Goal: Complete application form

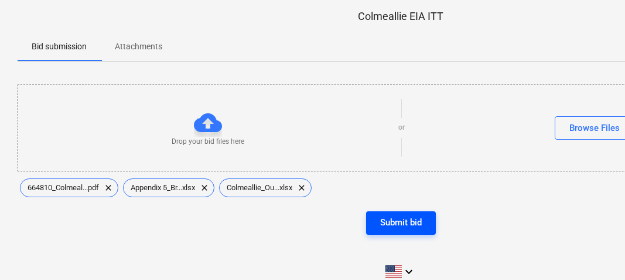
click at [416, 220] on div "Submit bid" at bounding box center [401, 221] width 42 height 15
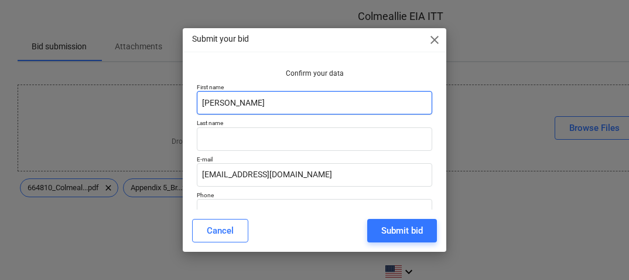
click at [274, 106] on input "[PERSON_NAME]" at bounding box center [315, 102] width 236 height 23
drag, startPoint x: 270, startPoint y: 107, endPoint x: 195, endPoint y: 105, distance: 75.0
click at [195, 105] on div "Confirm your data First name [PERSON_NAME] Last name E-mail [EMAIL_ADDRESS][DOM…" at bounding box center [314, 148] width 245 height 168
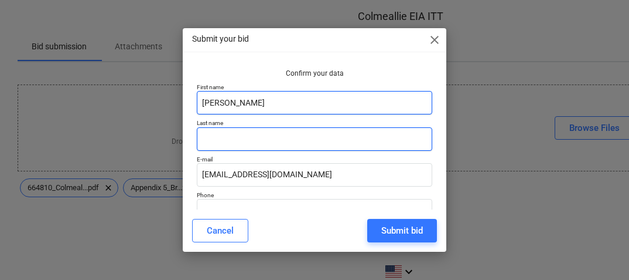
type input "[PERSON_NAME]"
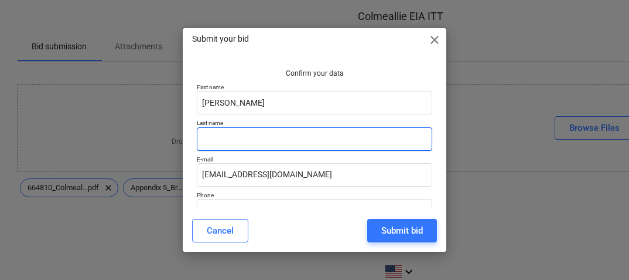
type input "[PERSON_NAME]"
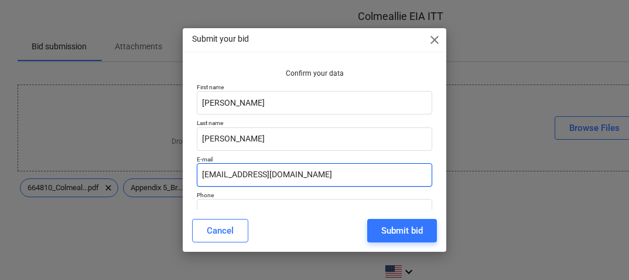
click at [243, 173] on input "[EMAIL_ADDRESS][DOMAIN_NAME]" at bounding box center [315, 174] width 236 height 23
type input "[EMAIL_ADDRESS][DOMAIN_NAME]"
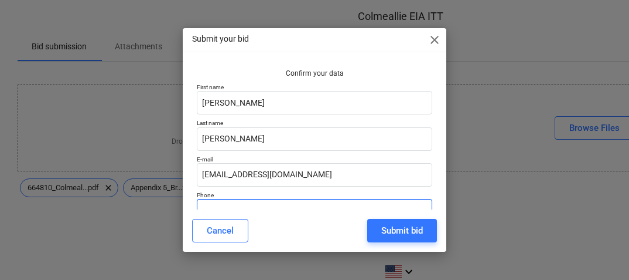
click at [281, 203] on input "-" at bounding box center [315, 210] width 236 height 23
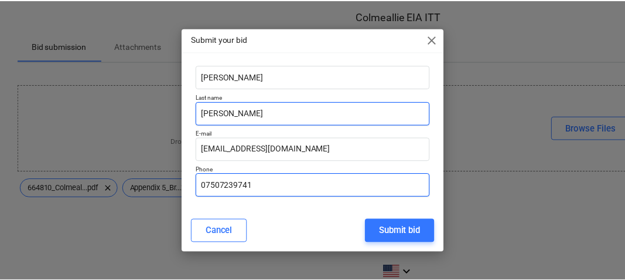
scroll to position [32, 0]
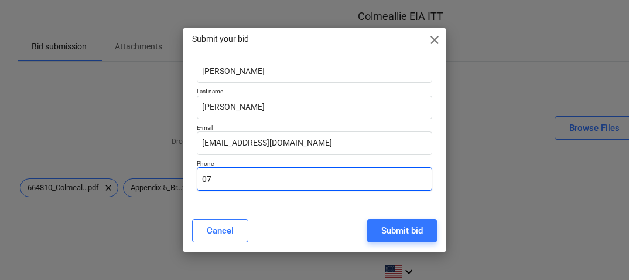
type input "0"
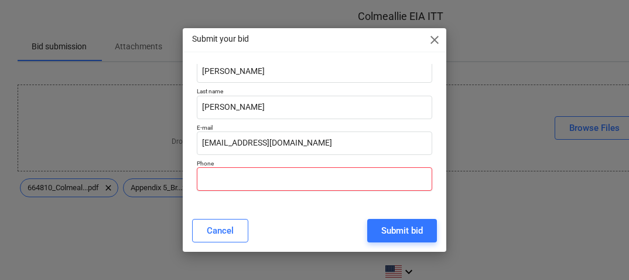
click at [247, 179] on input "text" at bounding box center [315, 178] width 236 height 23
paste input "[PHONE_NUMBER]"
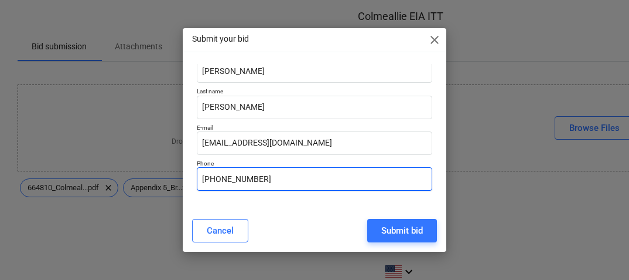
click at [212, 177] on input "[PHONE_NUMBER]" at bounding box center [315, 178] width 236 height 23
click at [205, 182] on input "(07917 425 239" at bounding box center [315, 178] width 236 height 23
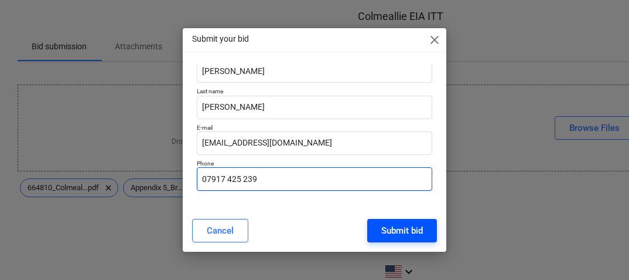
type input "07917 425 239"
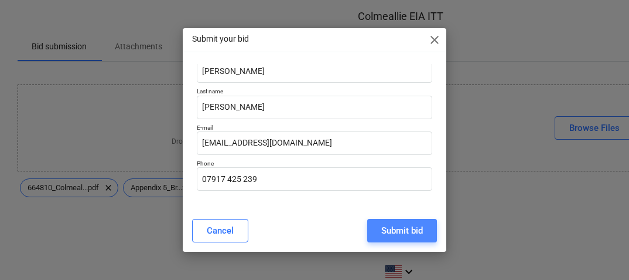
click at [403, 230] on div "Submit bid" at bounding box center [402, 230] width 42 height 15
